Goal: Task Accomplishment & Management: Use online tool/utility

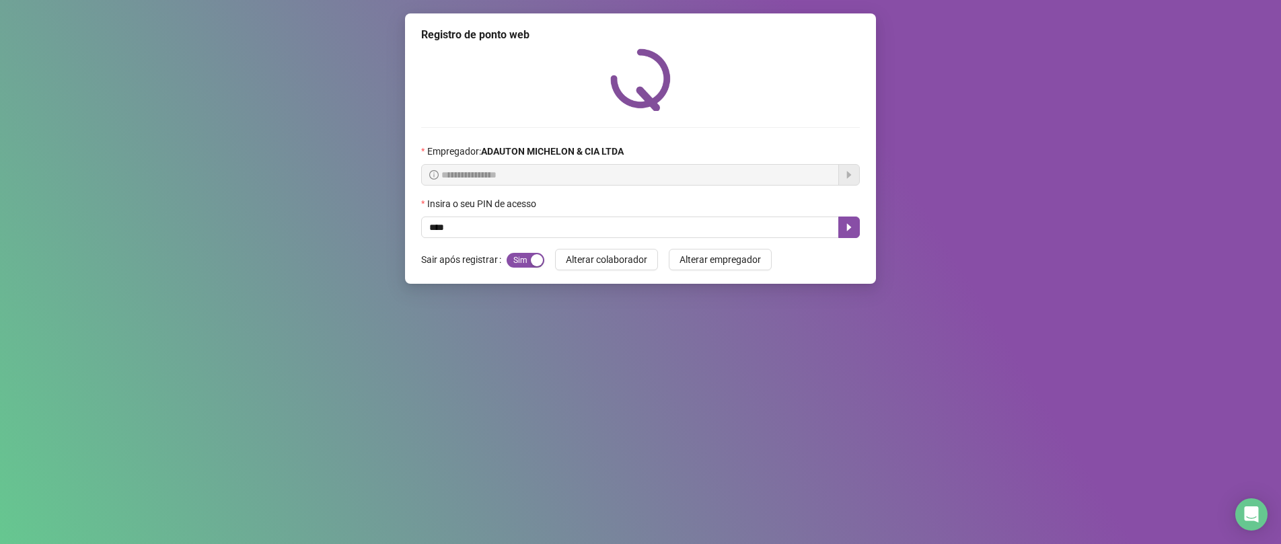
type input "*****"
click at [847, 225] on icon "caret-right" at bounding box center [849, 227] width 5 height 7
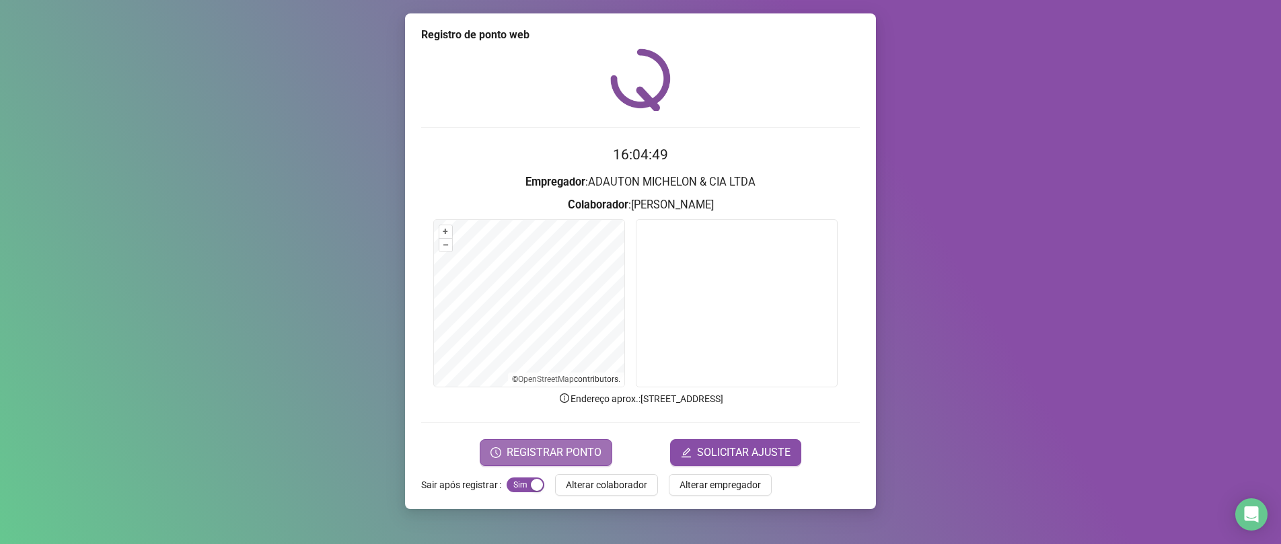
click at [543, 451] on span "REGISTRAR PONTO" at bounding box center [553, 453] width 95 height 16
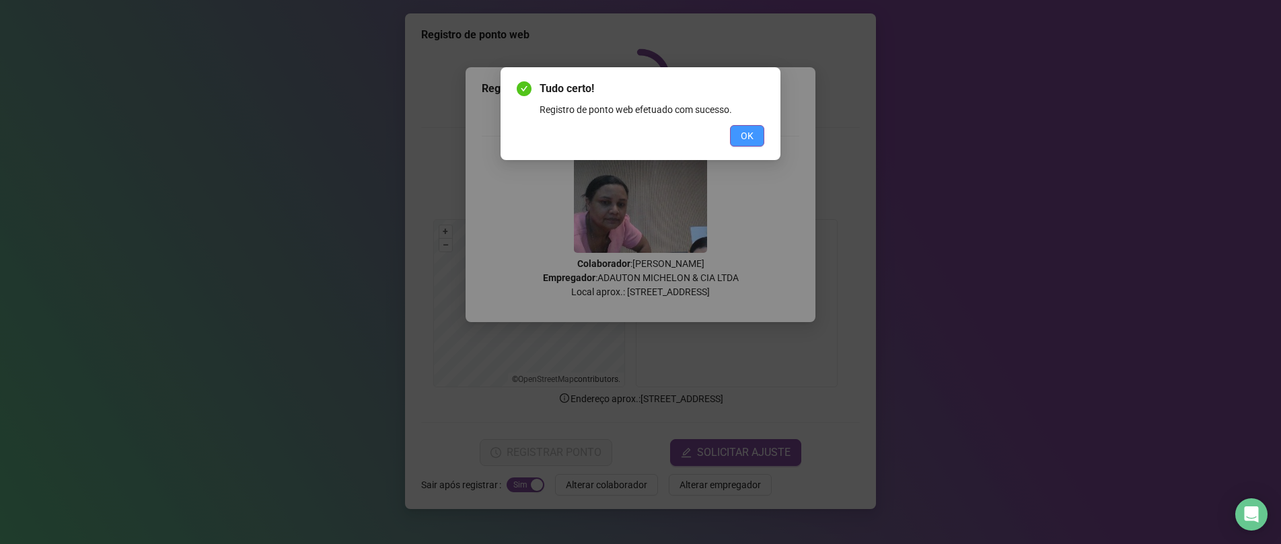
click at [751, 138] on span "OK" at bounding box center [747, 135] width 13 height 15
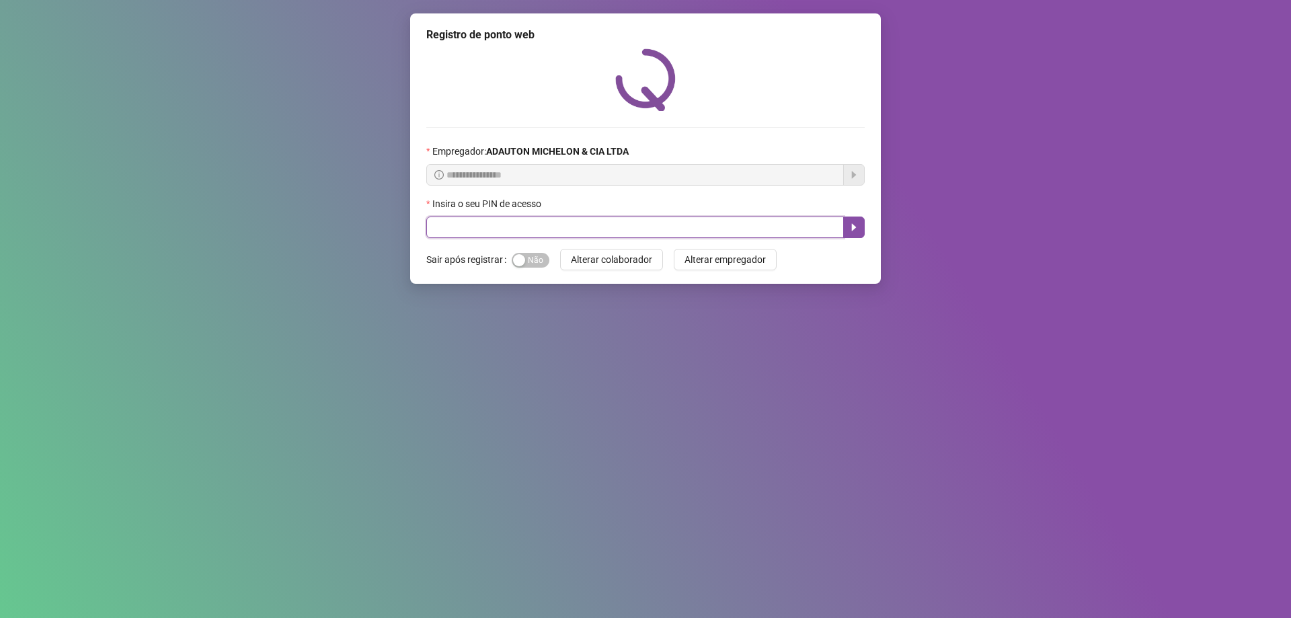
click at [465, 222] on input "text" at bounding box center [635, 228] width 418 height 22
click at [558, 232] on input "text" at bounding box center [635, 228] width 418 height 22
type input "*****"
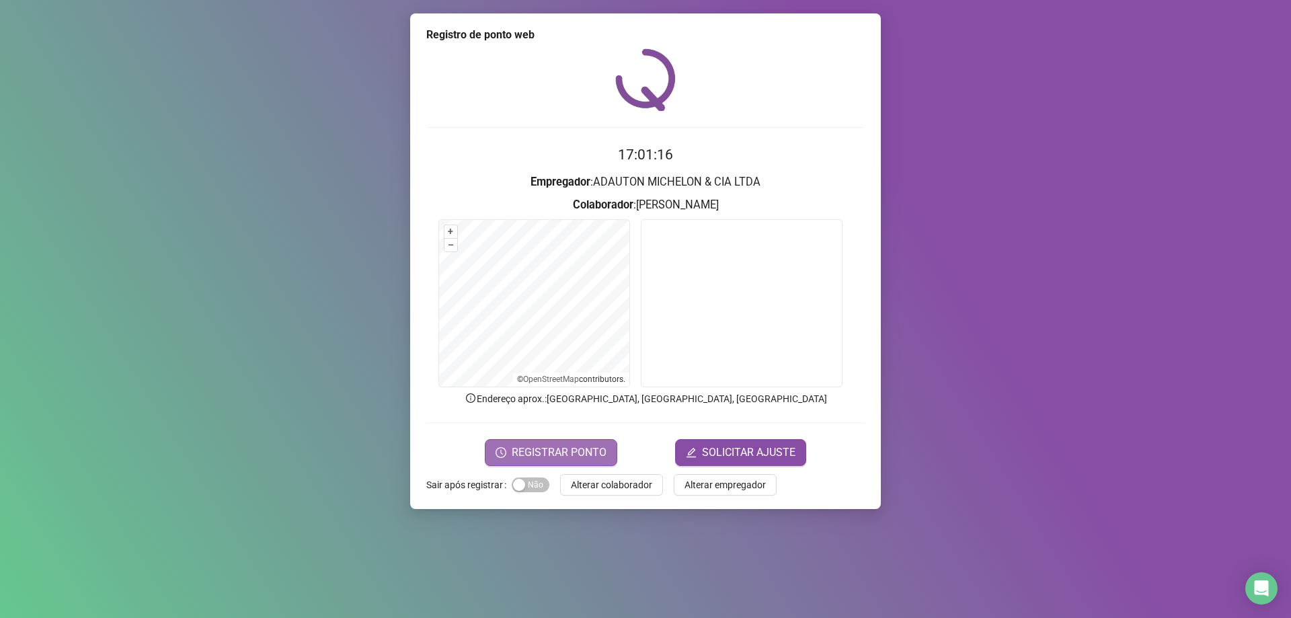
click at [578, 455] on span "REGISTRAR PONTO" at bounding box center [559, 453] width 95 height 16
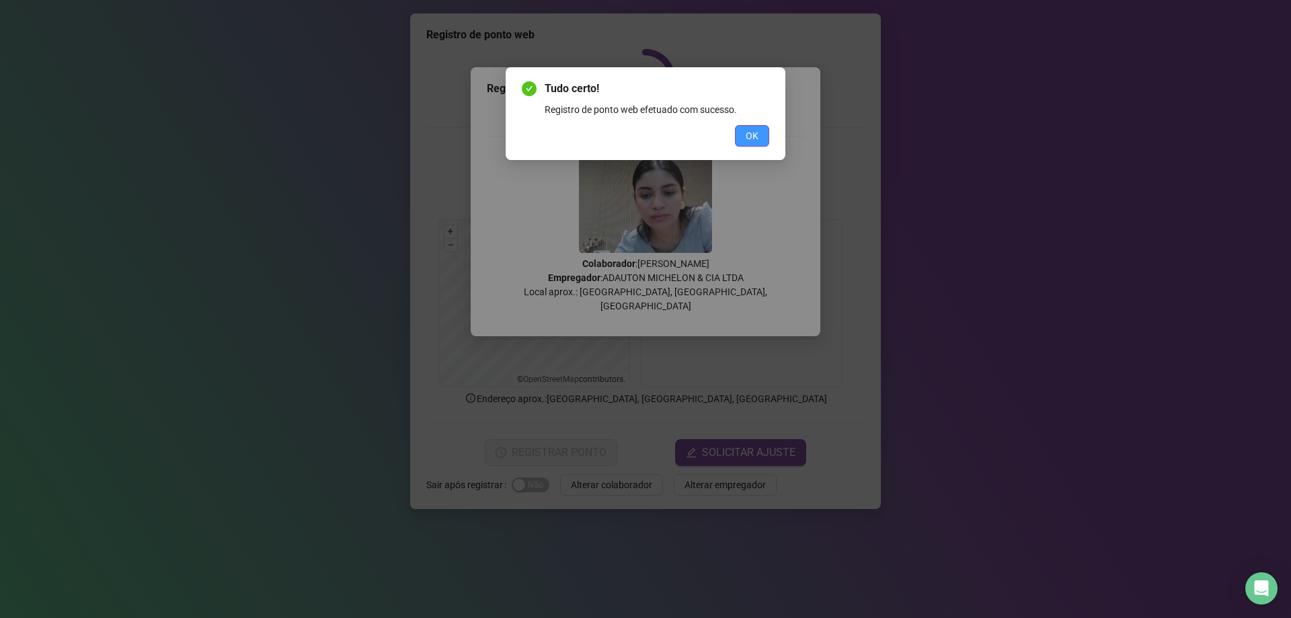
click at [756, 132] on span "OK" at bounding box center [752, 135] width 13 height 15
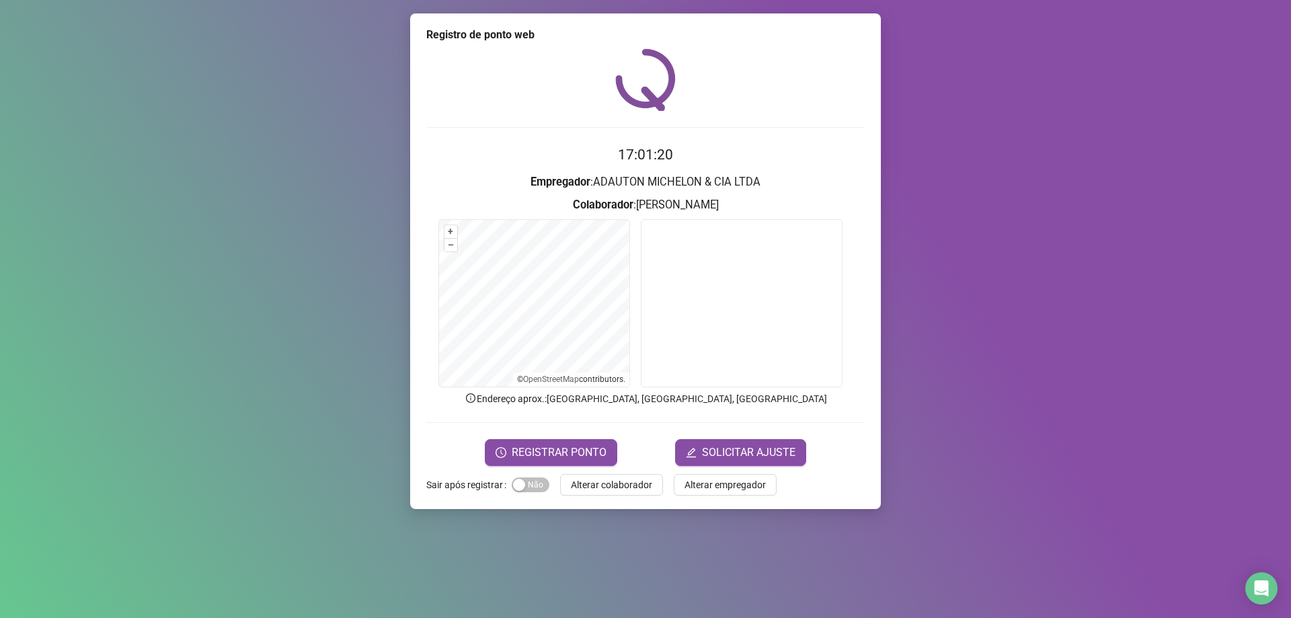
click at [129, 192] on div "Registro de ponto web 17:01:20 Empregador : [PERSON_NAME] & CIA LTDA Colaborado…" at bounding box center [645, 309] width 1291 height 618
click at [616, 493] on button "Alterar colaborador" at bounding box center [611, 485] width 103 height 22
